Goal: Task Accomplishment & Management: Manage account settings

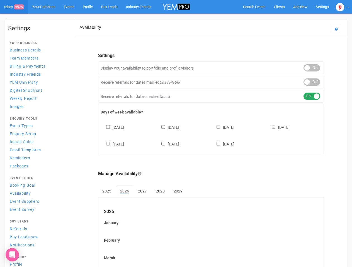
click at [176, 134] on div "[DATE] [DATE] [DATE] [DATE] [DATE] [DATE] [DATE]" at bounding box center [210, 132] width 220 height 33
click at [254, 7] on span "Search Events" at bounding box center [254, 7] width 23 height 4
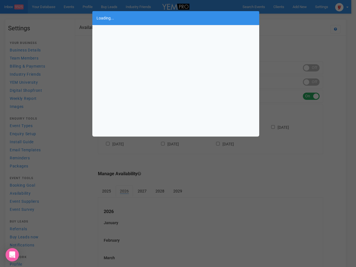
click at [300, 7] on div "Loading..." at bounding box center [178, 133] width 356 height 267
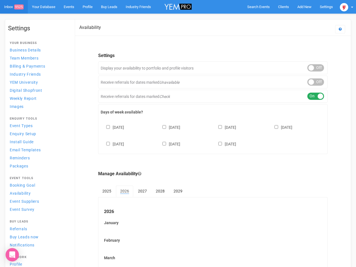
click at [287, 18] on body "Search Events Clients Add New New Client New Event New Enquiry Settings [GEOGRA…" at bounding box center [178, 231] width 356 height 462
click at [342, 7] on img at bounding box center [344, 7] width 8 height 8
click at [311, 68] on div "ON OFF" at bounding box center [316, 67] width 17 height 7
click at [311, 82] on div "ON OFF" at bounding box center [316, 81] width 17 height 7
click at [311, 96] on div "ON OFF" at bounding box center [316, 96] width 17 height 7
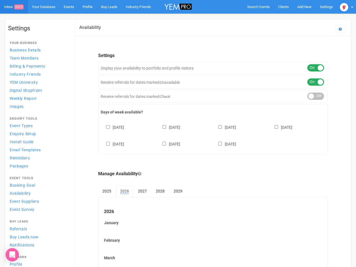
click at [211, 135] on div "[DATE] [DATE] [DATE] [DATE] [DATE] [DATE] [DATE]" at bounding box center [213, 132] width 225 height 33
